Goal: Information Seeking & Learning: Find specific fact

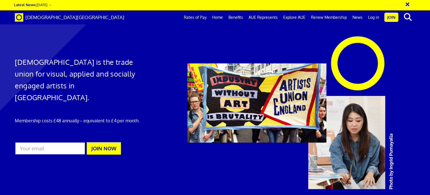
scroll to position [0, 4]
click at [204, 17] on link "Rates of Pay" at bounding box center [195, 17] width 28 height 14
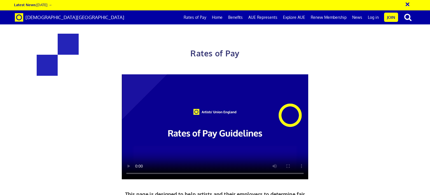
scroll to position [0, 4]
click at [415, 49] on div "Rates of Pay This page is designed to help artists and their employers to deter…" at bounding box center [215, 148] width 439 height 285
drag, startPoint x: 324, startPoint y: 134, endPoint x: 281, endPoint y: 127, distance: 43.5
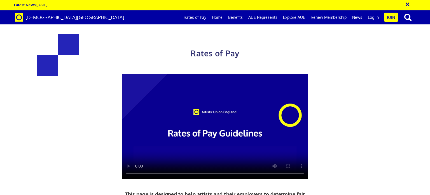
copy span "£352.01 a day ½ £193.61 per ½ day"
drag, startPoint x: 325, startPoint y: 148, endPoint x: 272, endPoint y: 134, distance: 54.0
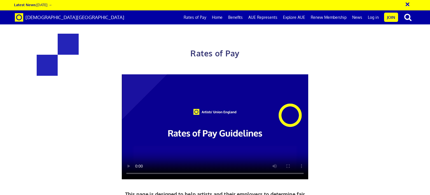
copy span "5+ years experience £313.29 a day ½ £172.31 per ½ day"
drag, startPoint x: 331, startPoint y: 166, endPoint x: 275, endPoint y: 154, distance: 57.1
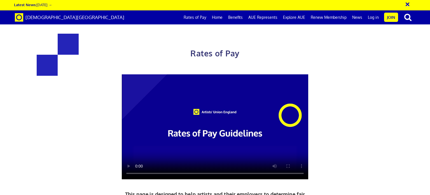
copy span "£278.09 a day ½ £152.95 per ½ day"
